Goal: Task Accomplishment & Management: Complete application form

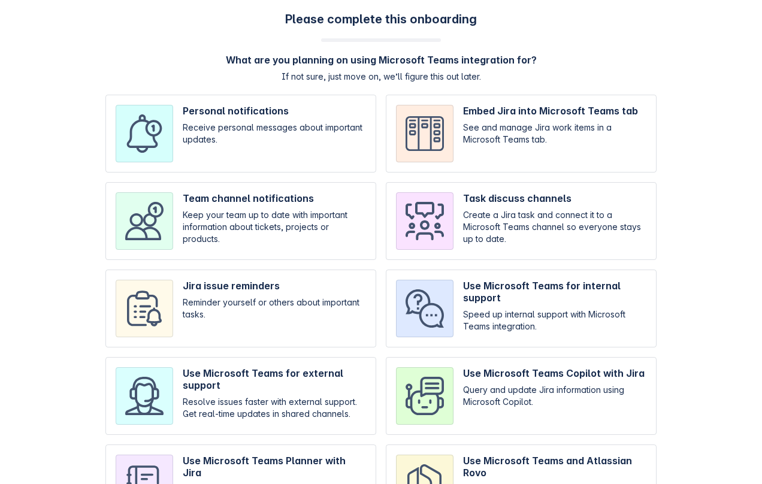
click at [327, 130] on input "checkbox" at bounding box center [240, 134] width 271 height 78
checkbox input "true"
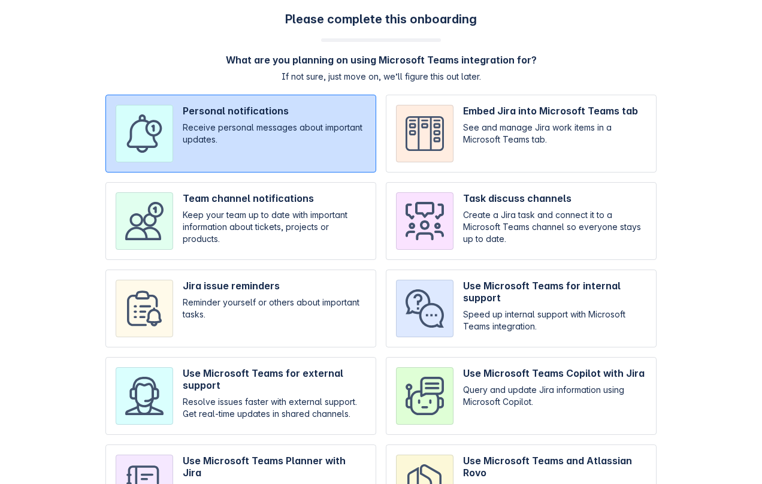
click at [477, 210] on input "checkbox" at bounding box center [521, 221] width 271 height 78
checkbox input "true"
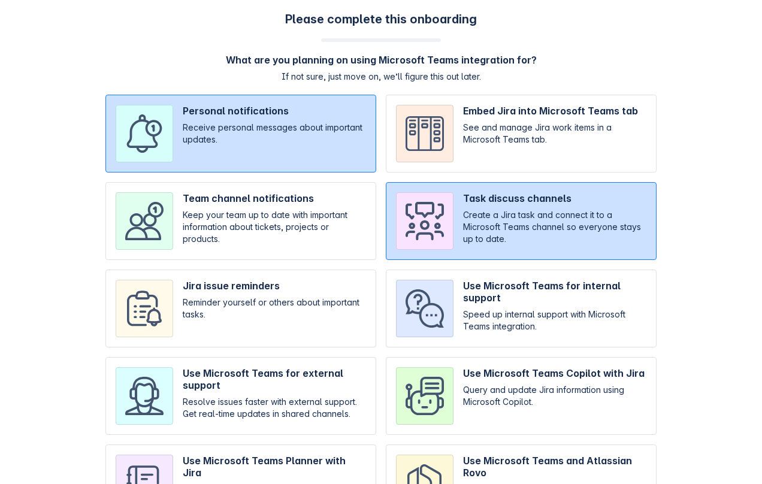
scroll to position [81, 0]
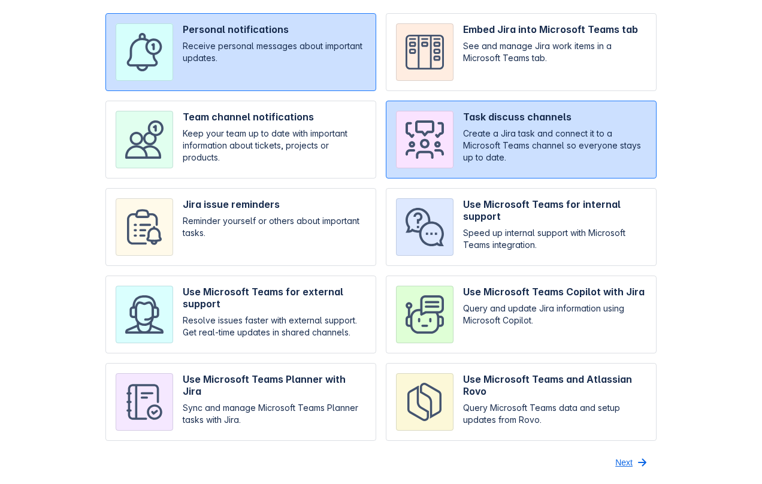
click at [583, 462] on span "Next" at bounding box center [623, 462] width 17 height 19
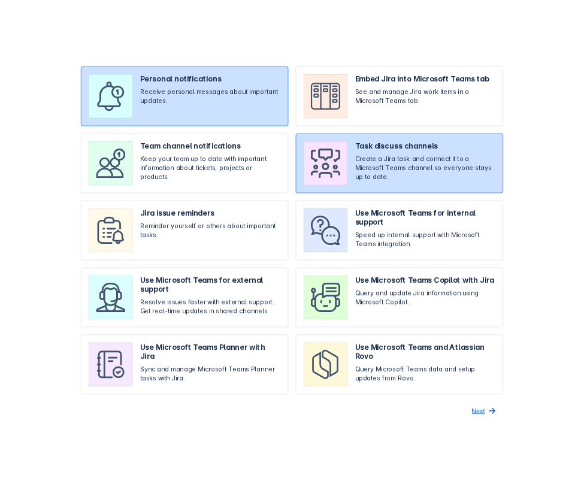
scroll to position [0, 0]
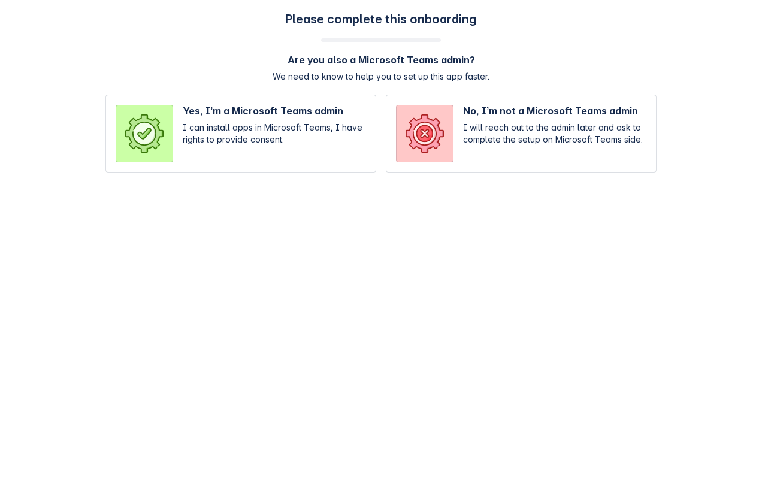
click at [478, 115] on input "radio" at bounding box center [521, 134] width 271 height 78
radio input "true"
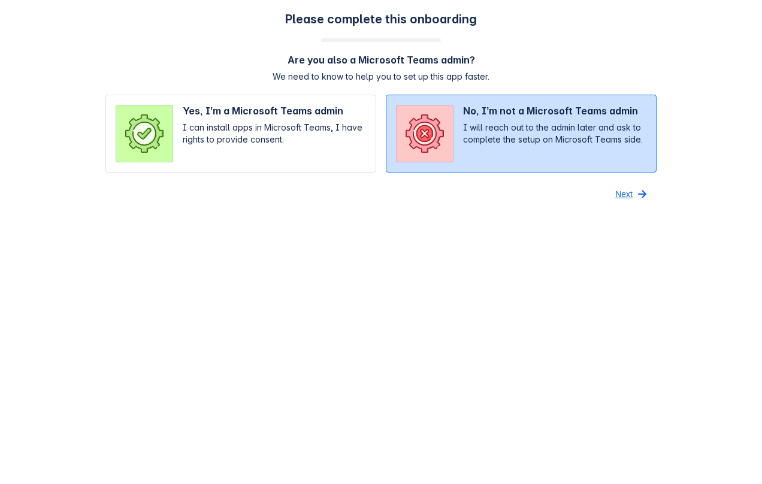
click at [583, 189] on span "Next" at bounding box center [623, 193] width 17 height 19
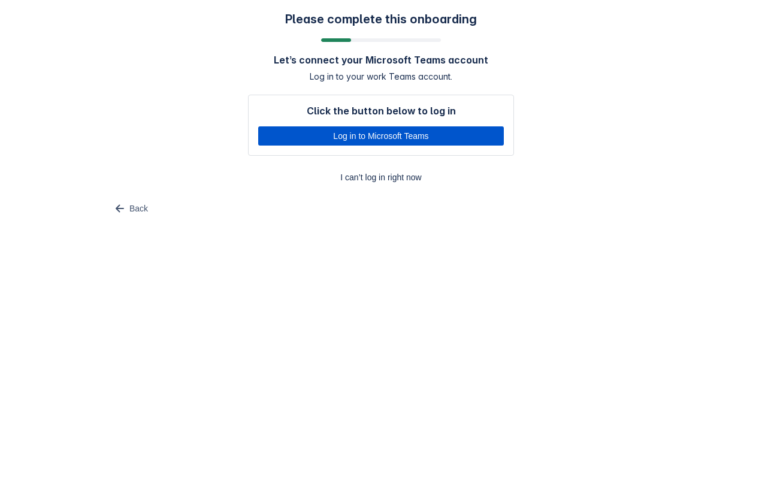
click at [383, 134] on span "Log in to Microsoft Teams" at bounding box center [380, 135] width 231 height 19
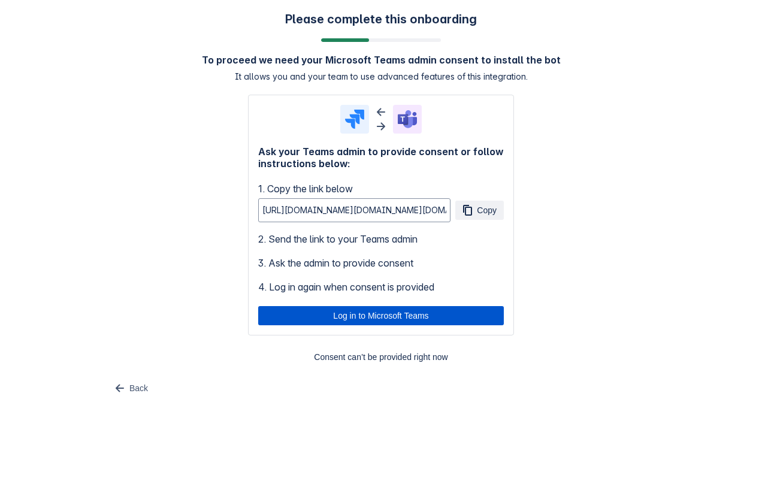
click at [437, 316] on span "Log in to Microsoft Teams" at bounding box center [380, 315] width 231 height 19
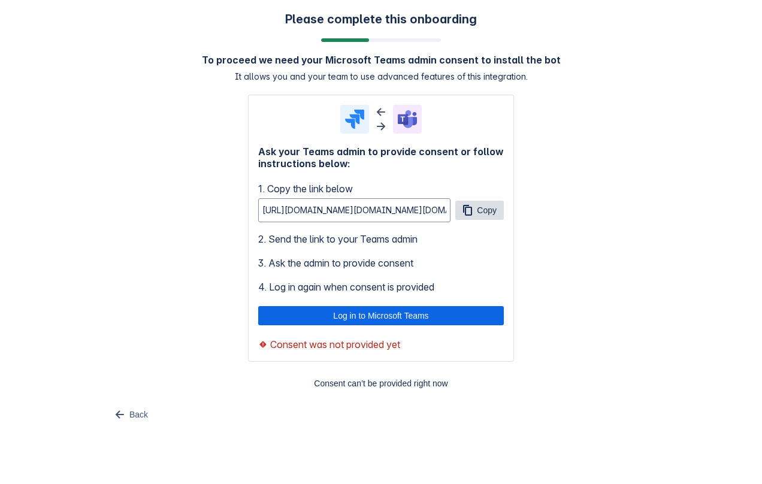
click at [477, 217] on span "Copy" at bounding box center [487, 210] width 20 height 19
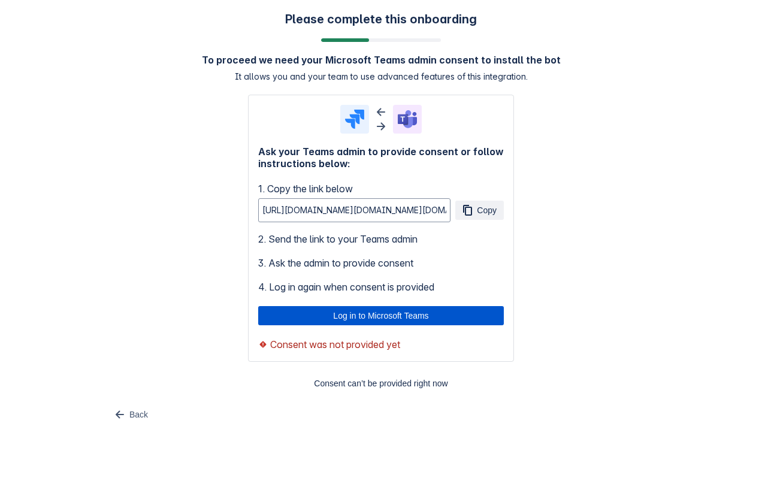
click at [447, 317] on span "Log in to Microsoft Teams" at bounding box center [380, 315] width 231 height 19
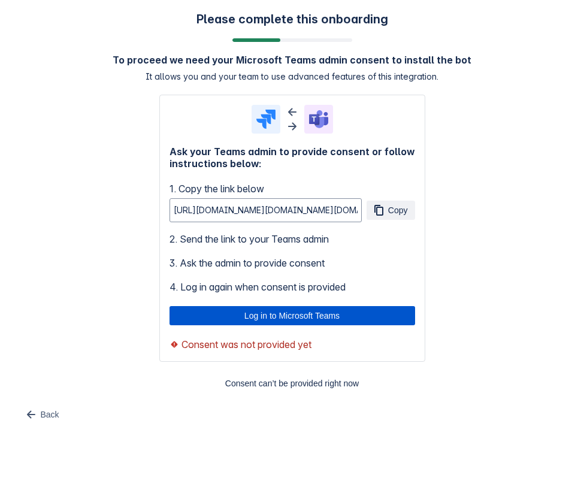
click at [353, 320] on span "Log in to Microsoft Teams" at bounding box center [292, 315] width 231 height 19
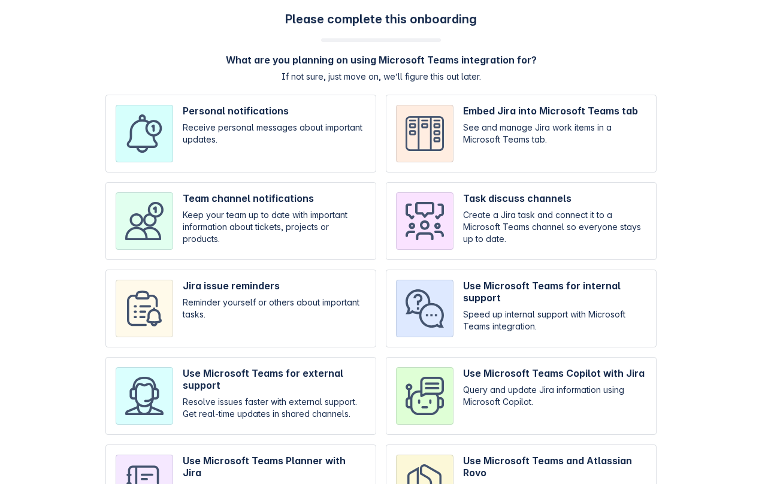
click at [305, 243] on input "checkbox" at bounding box center [240, 221] width 271 height 78
checkbox input "true"
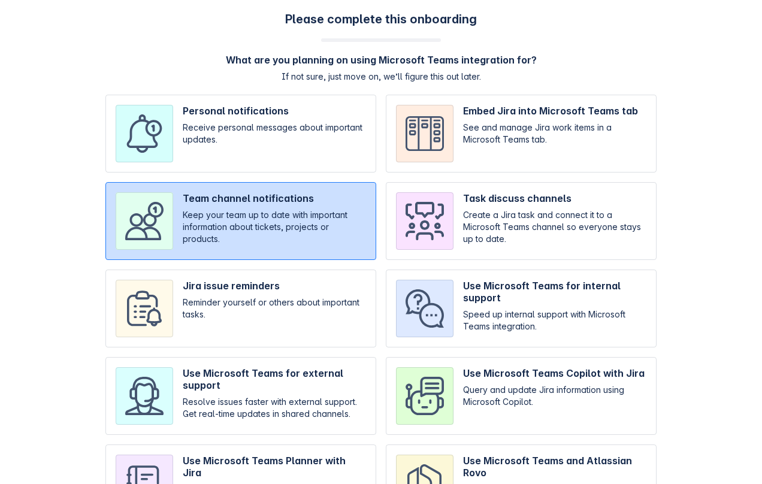
click at [305, 317] on input "checkbox" at bounding box center [240, 308] width 271 height 78
checkbox input "true"
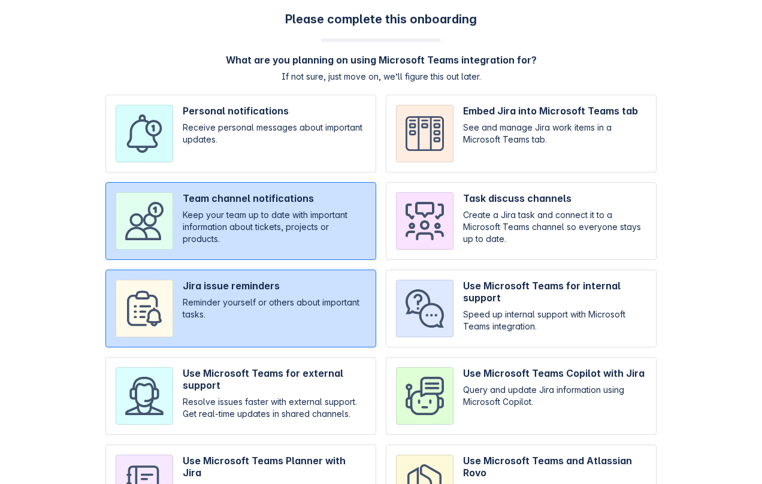
scroll to position [81, 0]
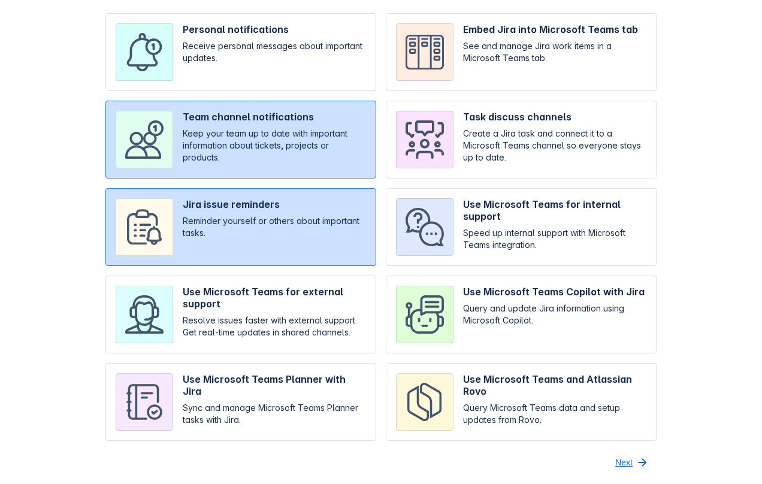
click at [621, 455] on span "Next" at bounding box center [623, 462] width 17 height 19
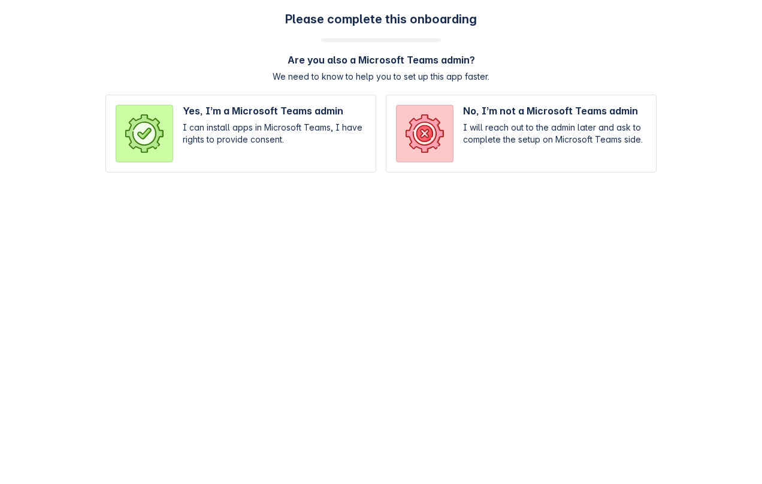
scroll to position [0, 0]
click at [275, 134] on input "radio" at bounding box center [240, 134] width 271 height 78
radio input "true"
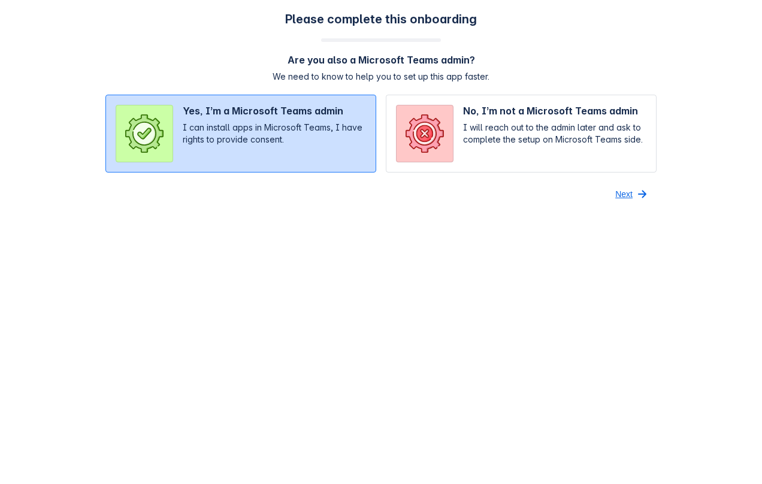
click at [628, 195] on span "Next" at bounding box center [623, 193] width 17 height 19
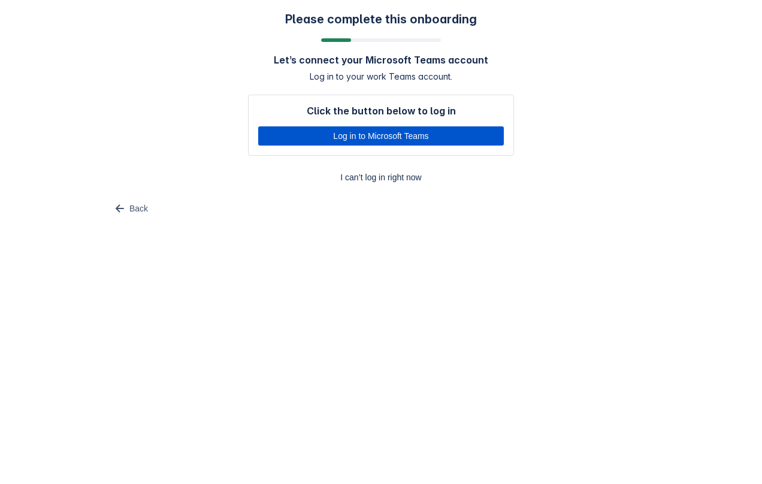
click at [422, 137] on span "Log in to Microsoft Teams" at bounding box center [380, 135] width 231 height 19
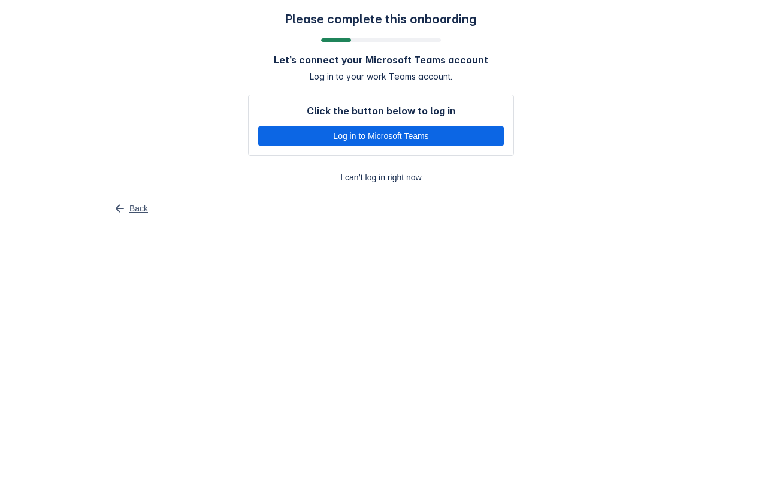
click at [141, 207] on span "Back" at bounding box center [138, 208] width 19 height 19
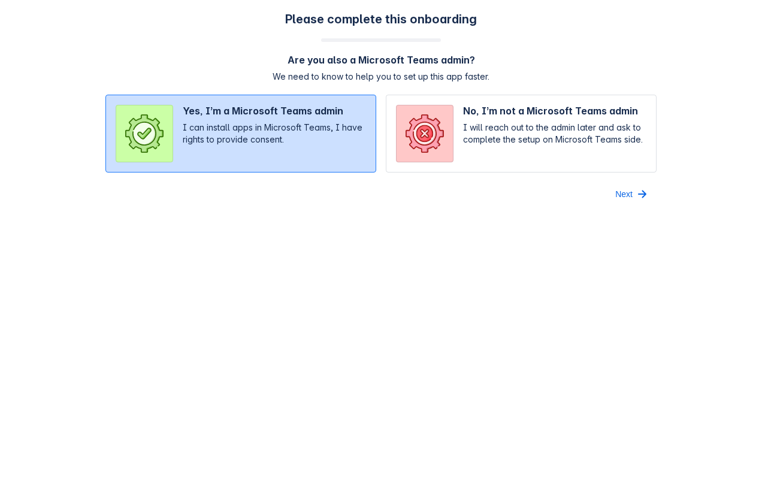
click at [561, 132] on input "radio" at bounding box center [521, 134] width 271 height 78
radio input "true"
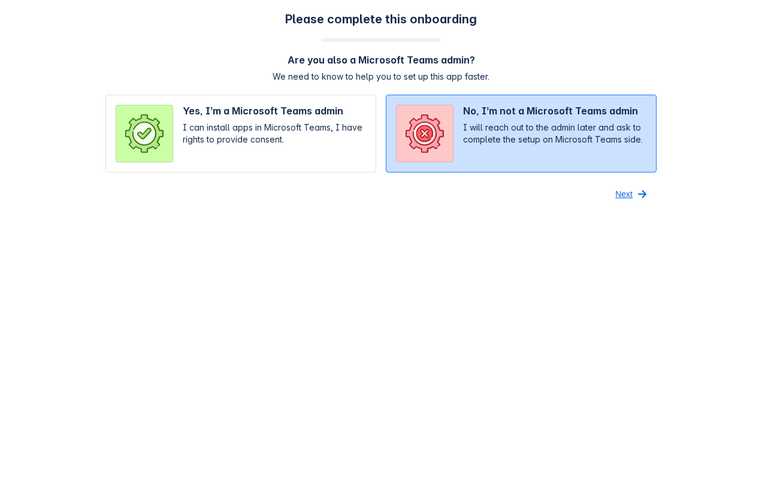
click at [628, 188] on span "Next" at bounding box center [623, 193] width 17 height 19
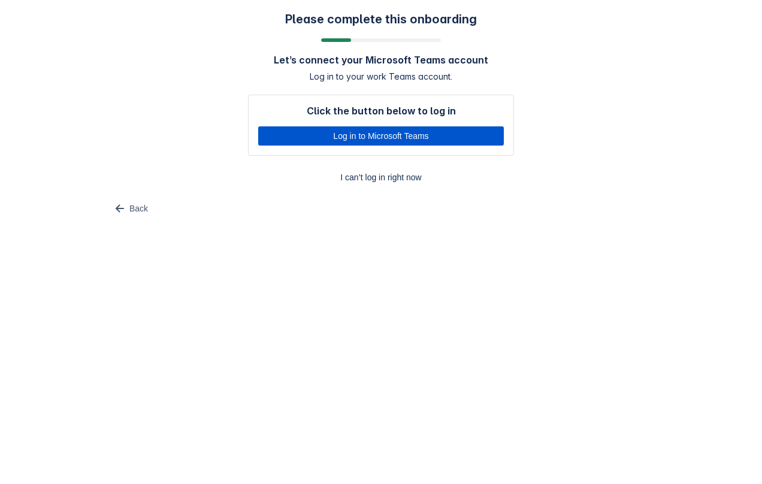
click at [426, 128] on span "Log in to Microsoft Teams" at bounding box center [380, 135] width 231 height 19
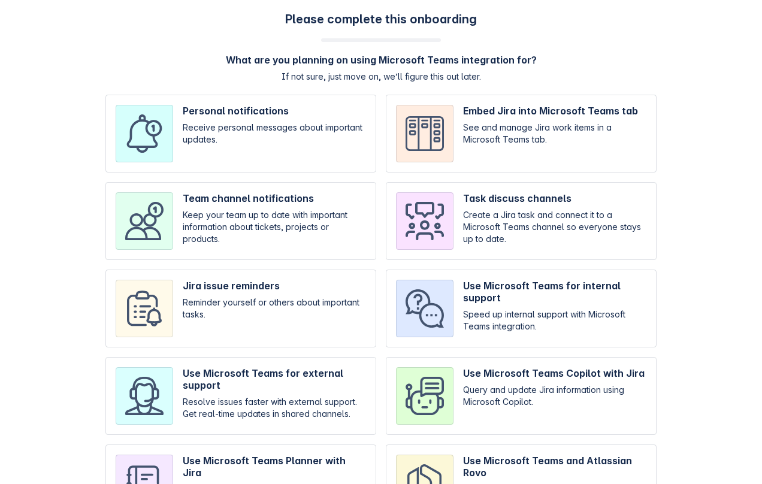
click at [311, 233] on input "checkbox" at bounding box center [240, 221] width 271 height 78
checkbox input "true"
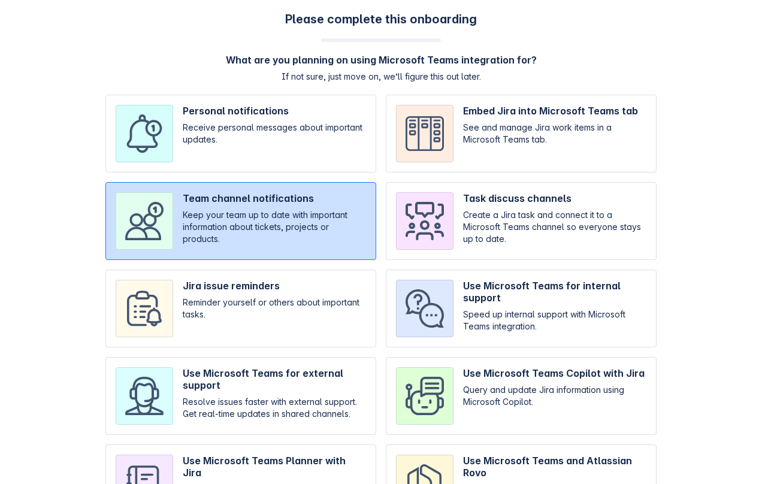
scroll to position [81, 0]
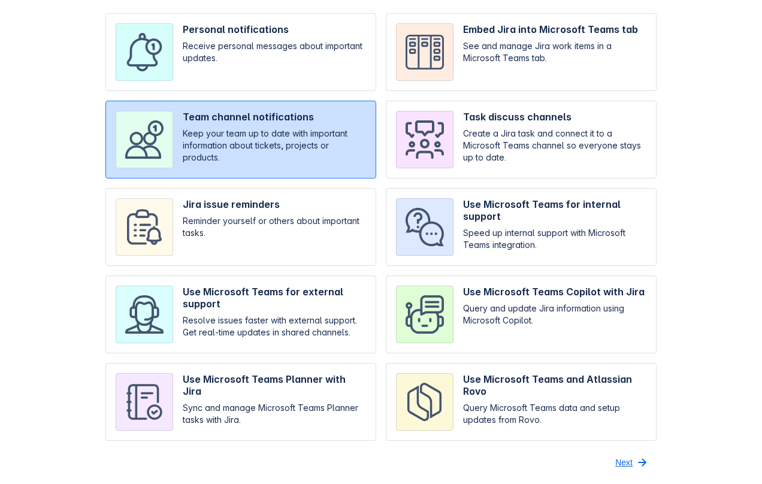
click at [626, 466] on span "Next" at bounding box center [623, 462] width 17 height 19
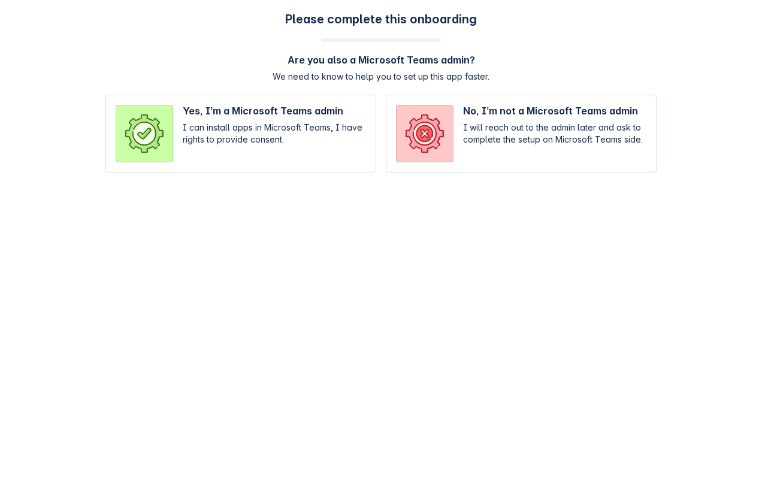
click at [311, 137] on input "radio" at bounding box center [240, 134] width 271 height 78
radio input "true"
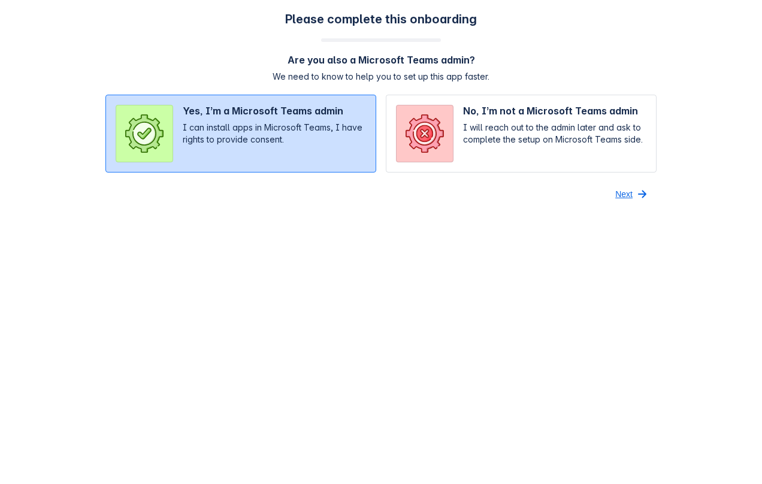
click at [630, 194] on span "Next" at bounding box center [623, 193] width 17 height 19
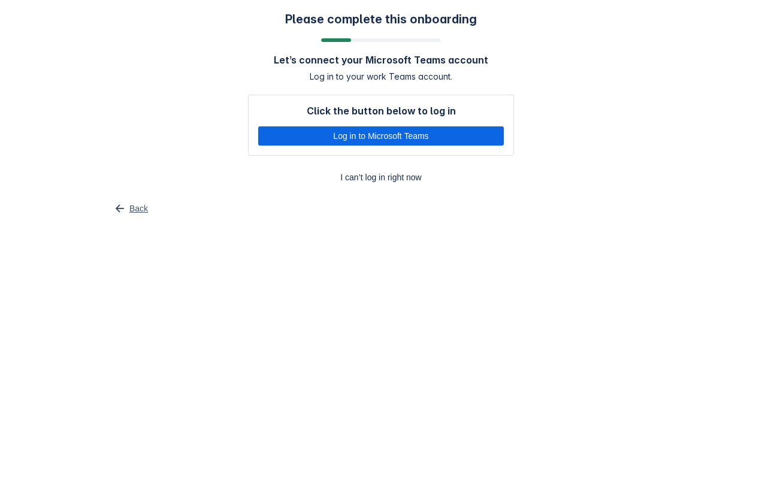
click at [132, 208] on span "Back" at bounding box center [138, 208] width 19 height 19
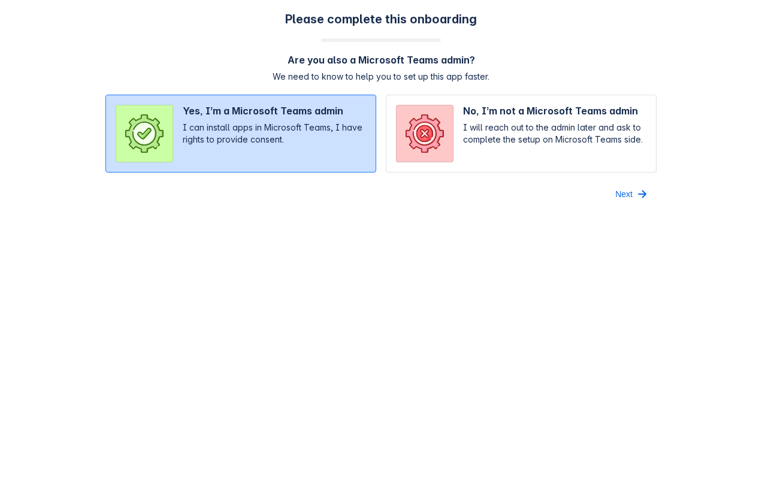
click at [486, 138] on input "radio" at bounding box center [521, 134] width 271 height 78
radio input "true"
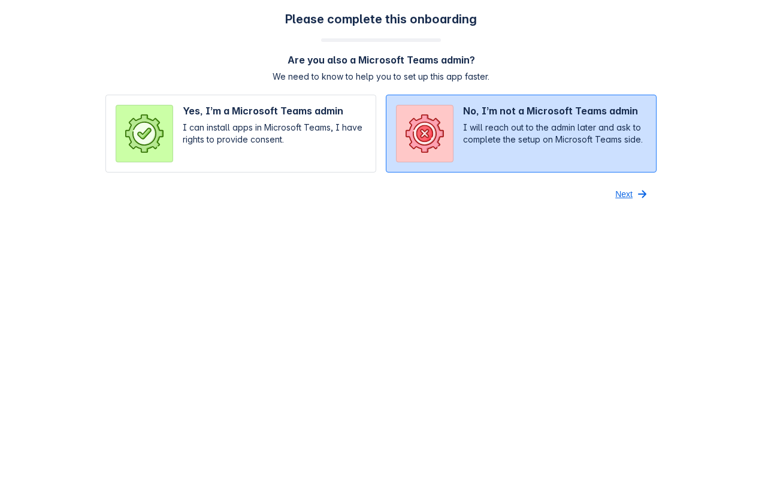
click at [622, 196] on span "Next" at bounding box center [623, 193] width 17 height 19
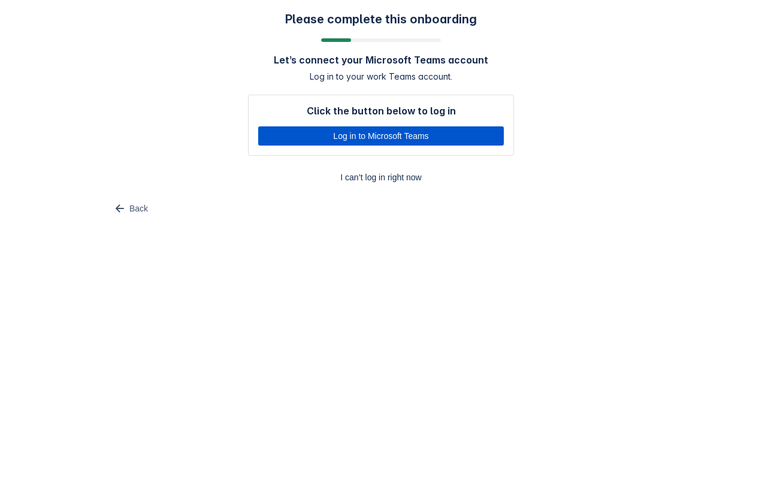
click at [441, 138] on span "Log in to Microsoft Teams" at bounding box center [380, 135] width 231 height 19
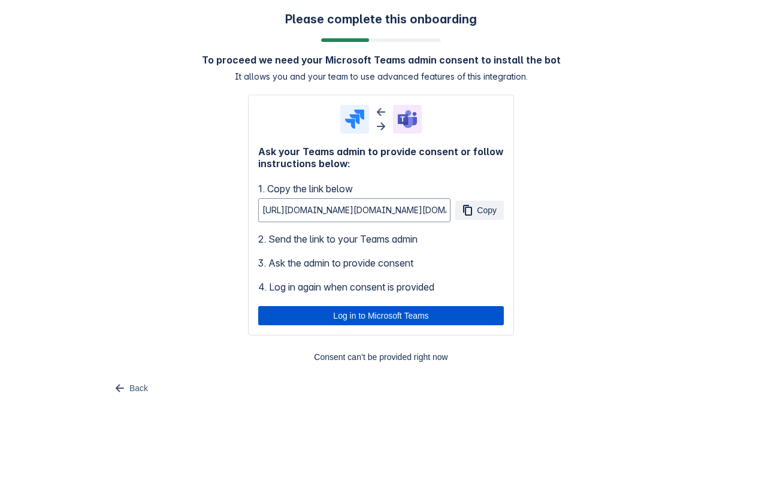
click at [431, 319] on span "Log in to Microsoft Teams" at bounding box center [380, 315] width 231 height 19
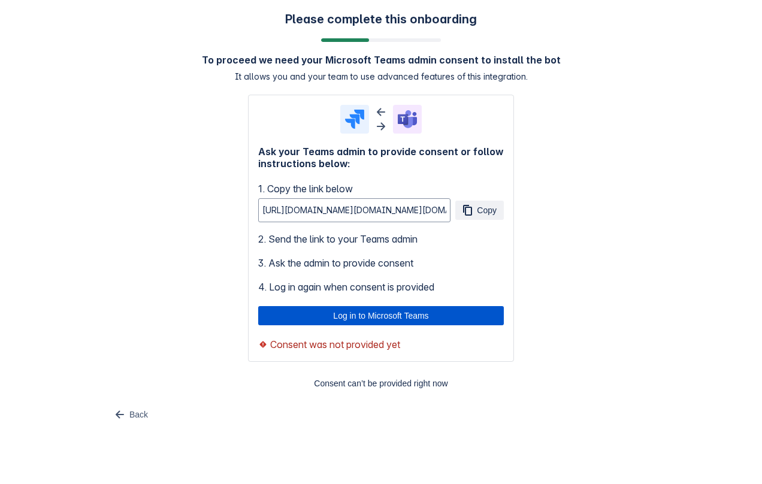
click at [361, 318] on span "Log in to Microsoft Teams" at bounding box center [380, 315] width 231 height 19
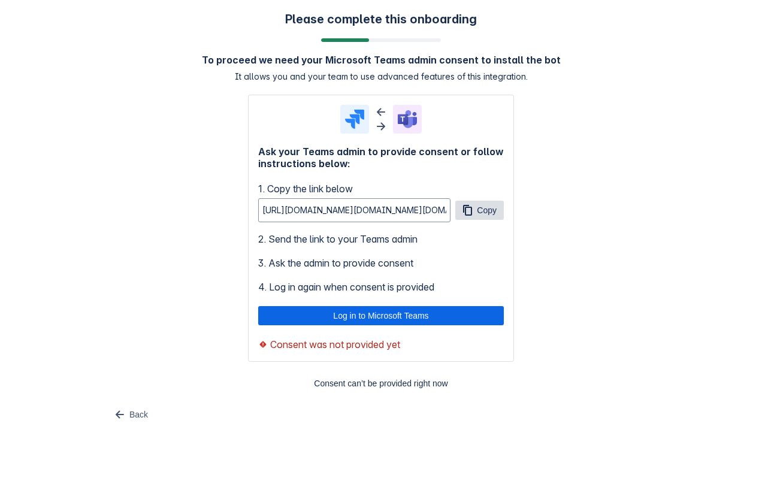
click at [481, 213] on span "Copy" at bounding box center [487, 210] width 20 height 19
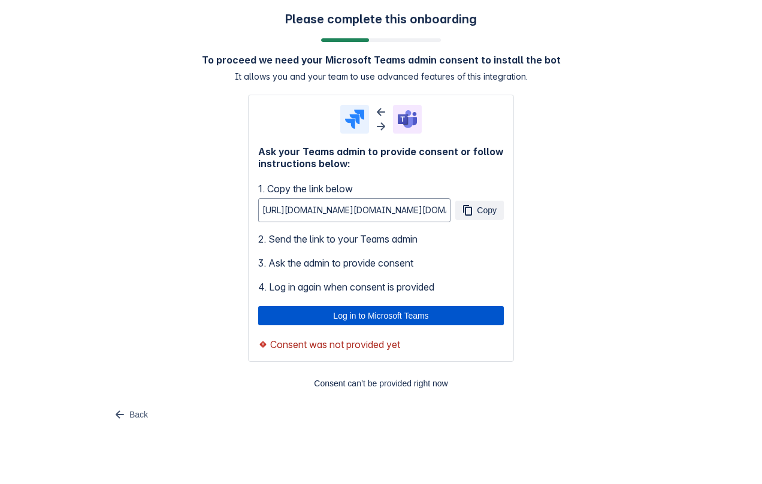
click at [409, 313] on span "Log in to Microsoft Teams" at bounding box center [380, 315] width 231 height 19
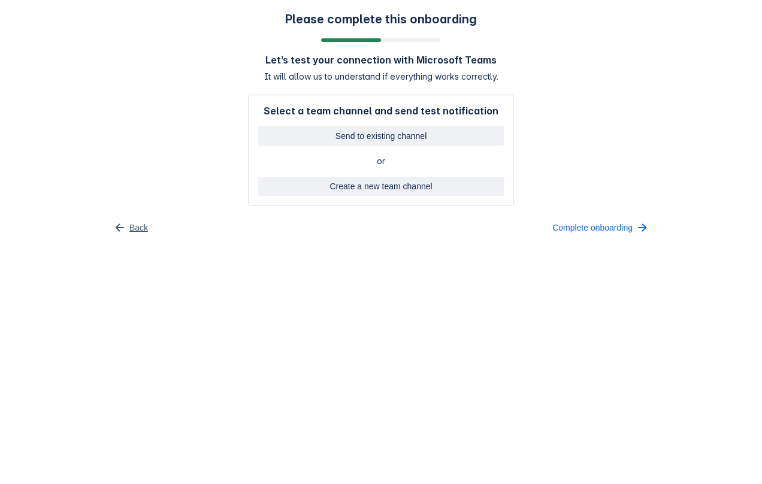
click at [131, 228] on span "Back" at bounding box center [138, 227] width 19 height 19
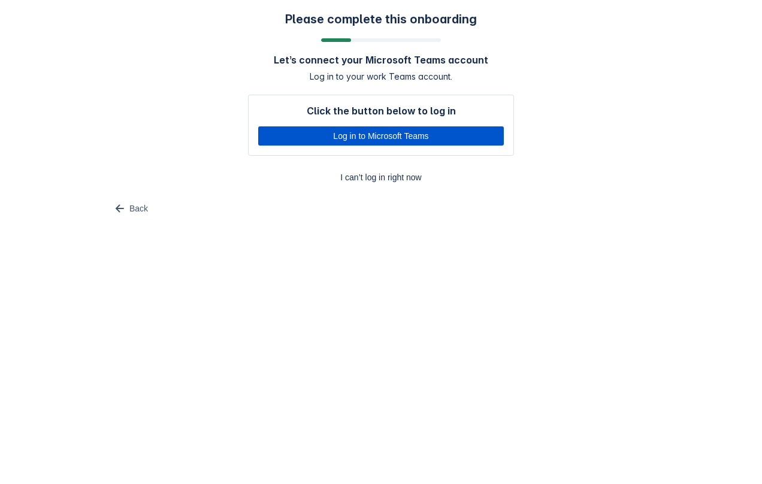
click at [422, 138] on span "Log in to Microsoft Teams" at bounding box center [380, 135] width 231 height 19
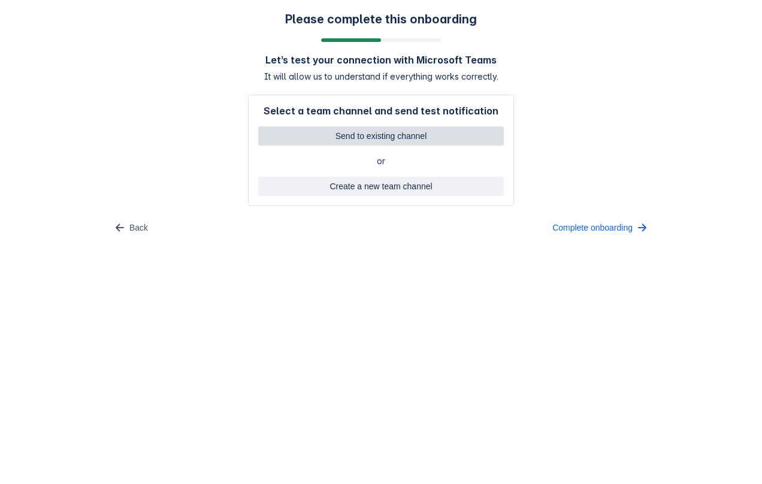
click at [331, 137] on span "Send to existing channel" at bounding box center [380, 135] width 231 height 19
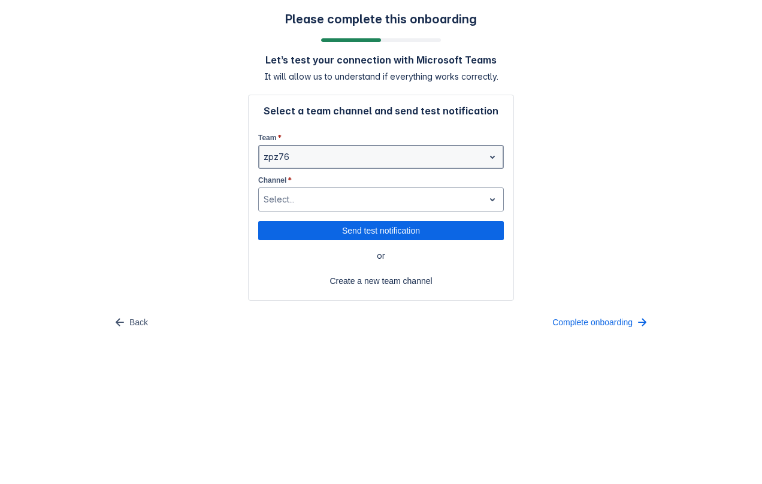
click at [303, 162] on div at bounding box center [371, 157] width 216 height 14
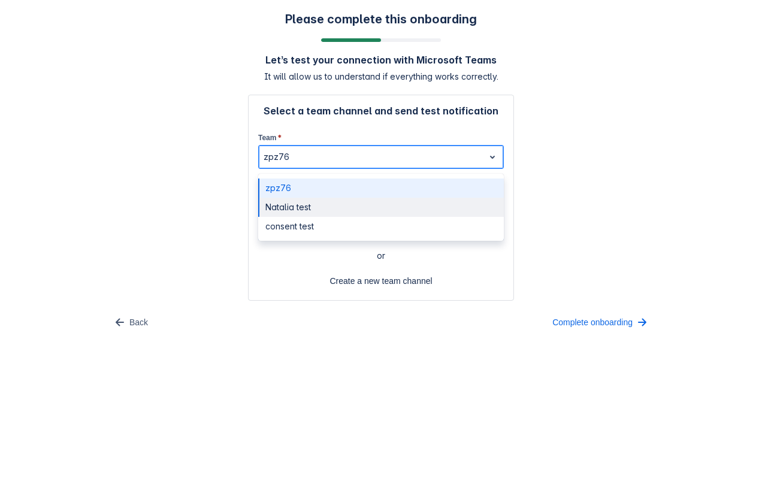
click at [296, 207] on div "Natalia test" at bounding box center [381, 207] width 246 height 19
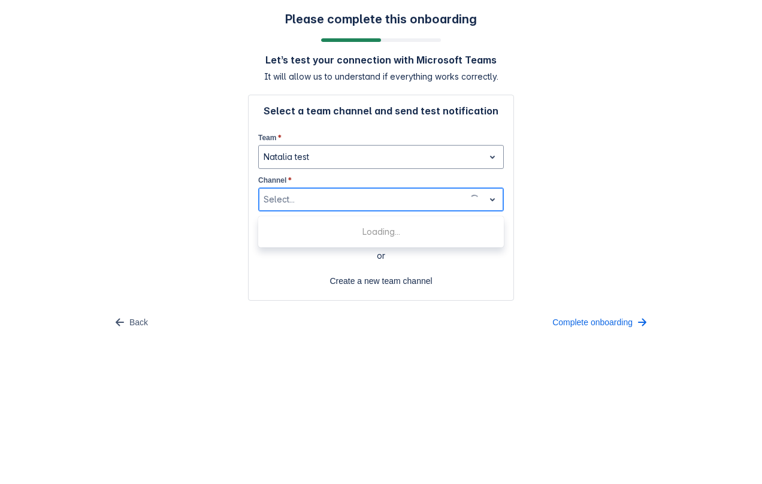
click at [359, 199] on div at bounding box center [361, 199] width 196 height 14
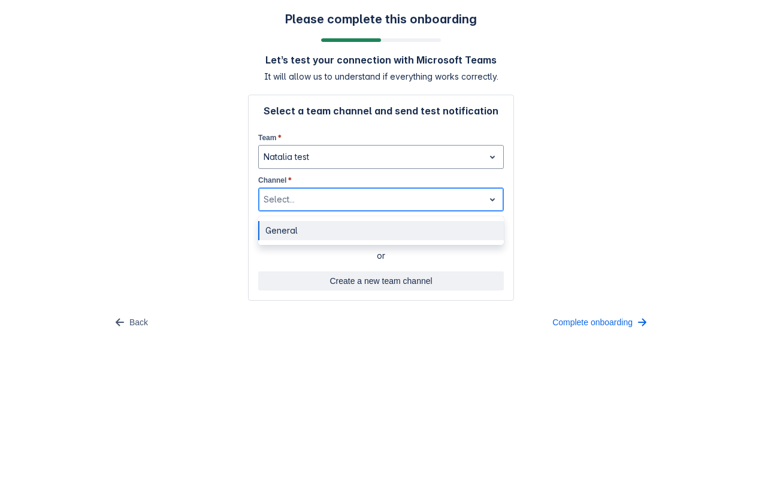
click at [296, 278] on span "Create a new team channel" at bounding box center [380, 280] width 231 height 19
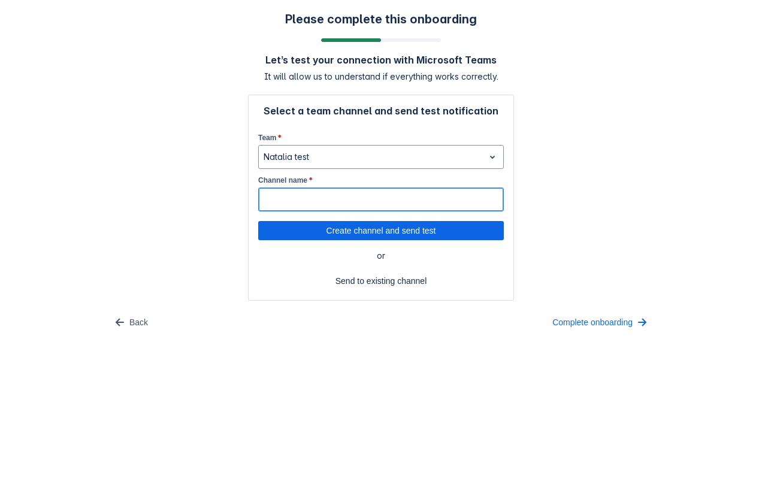
click at [331, 197] on input "Channel name *" at bounding box center [381, 200] width 244 height 22
type input "1"
click at [392, 229] on span "Create channel and send test" at bounding box center [380, 230] width 231 height 19
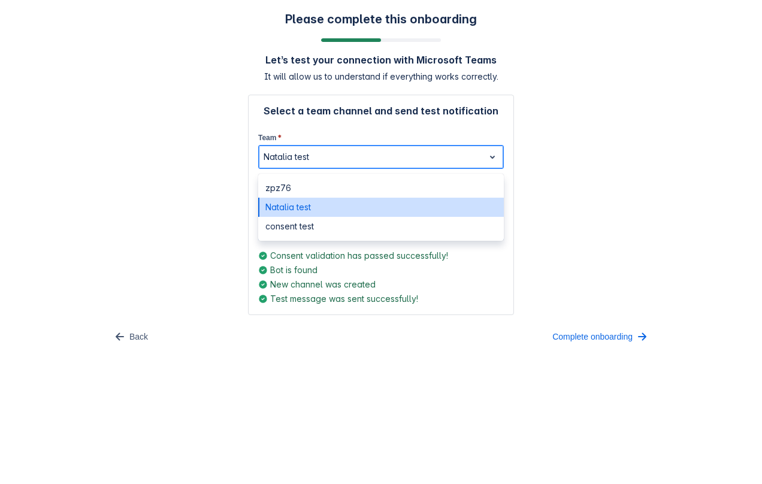
click at [380, 150] on div at bounding box center [371, 157] width 216 height 14
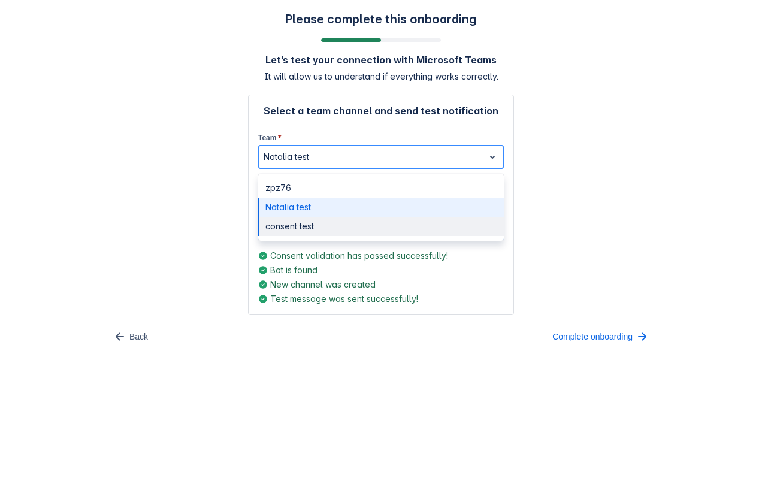
click at [322, 227] on div "consent test" at bounding box center [381, 226] width 246 height 19
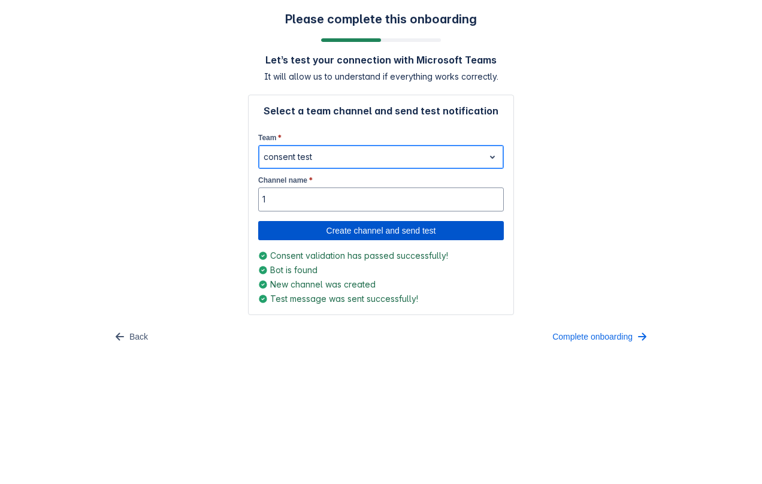
click at [343, 231] on span "Create channel and send test" at bounding box center [380, 230] width 231 height 19
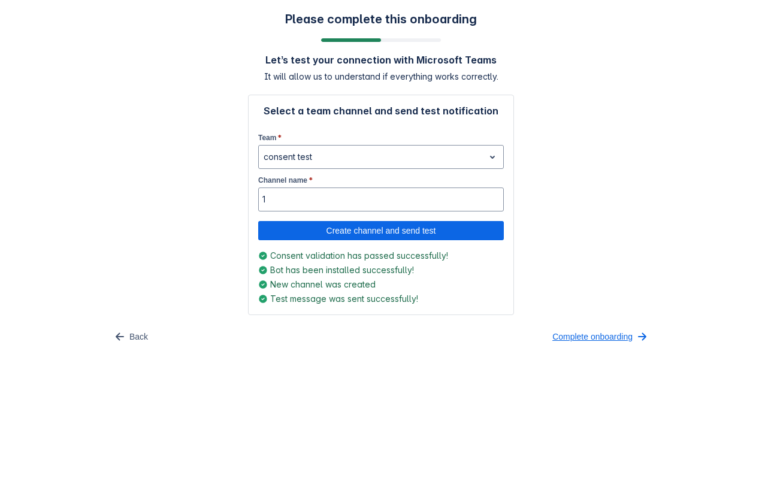
click at [586, 334] on span "Complete onboarding" at bounding box center [592, 336] width 80 height 19
